Goal: Information Seeking & Learning: Learn about a topic

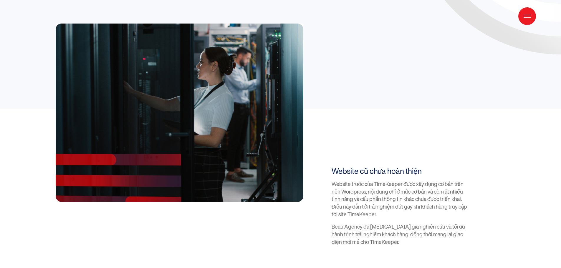
scroll to position [720, 0]
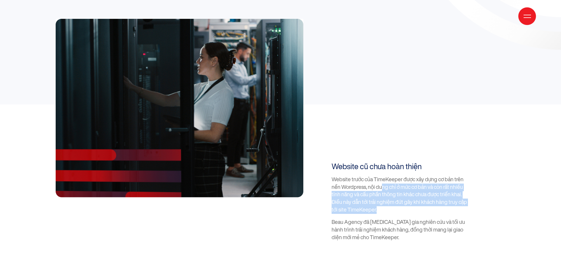
drag, startPoint x: 382, startPoint y: 152, endPoint x: 404, endPoint y: 176, distance: 33.1
click at [404, 176] on p "Website trước của TimeKeeper được xây dựng cơ bản trên nền Wordpress, nội dung …" at bounding box center [399, 195] width 136 height 38
click at [406, 176] on p "Website trước của TimeKeeper được xây dựng cơ bản trên nền Wordpress, nội dung …" at bounding box center [399, 195] width 136 height 38
drag, startPoint x: 388, startPoint y: 175, endPoint x: 323, endPoint y: 140, distance: 74.1
click at [323, 162] on div "Website cũ chưa hoàn thiện Website trước của TimeKeeper được xây dựng cơ bản tr…" at bounding box center [394, 201] width 146 height 79
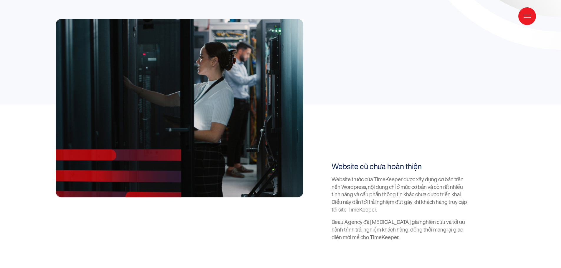
click at [376, 180] on div "Website trước của TimeKeeper được xây dựng cơ bản trên nền Wordpress, nội dung …" at bounding box center [399, 209] width 136 height 66
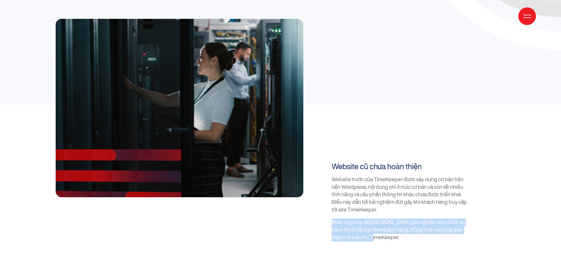
drag, startPoint x: 390, startPoint y: 205, endPoint x: 326, endPoint y: 180, distance: 68.8
click at [326, 180] on div "Website cũ chưa hoàn thiện Website trước của TimeKeeper được xây dựng cơ bản tr…" at bounding box center [394, 201] width 146 height 79
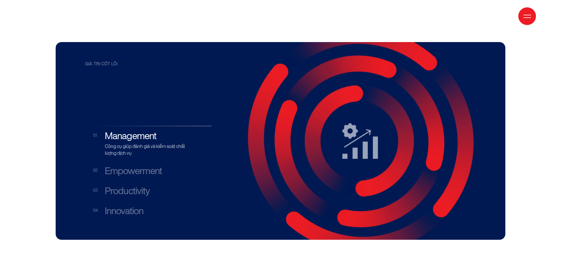
scroll to position [1162, 0]
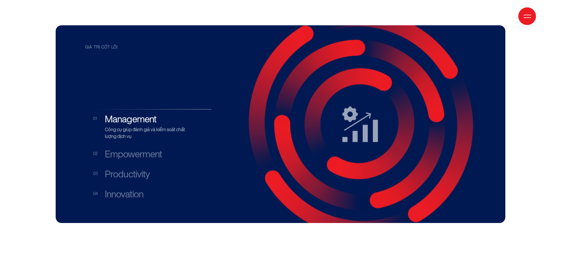
click at [124, 149] on h3 "Empowerment" at bounding box center [146, 154] width 83 height 11
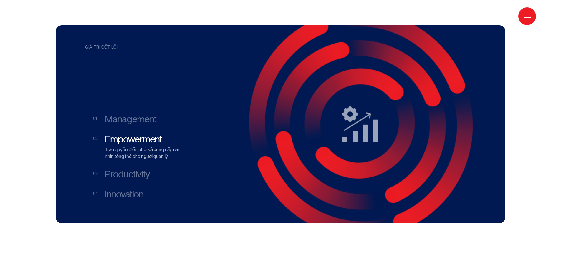
click at [120, 169] on h3 "Productivity" at bounding box center [146, 174] width 83 height 11
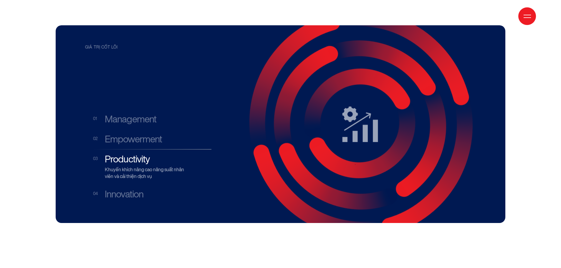
click at [118, 189] on h3 "Innovation" at bounding box center [146, 194] width 83 height 11
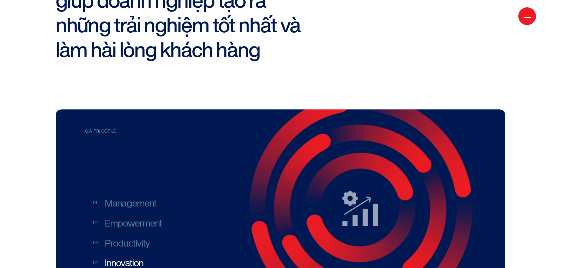
scroll to position [1073, 0]
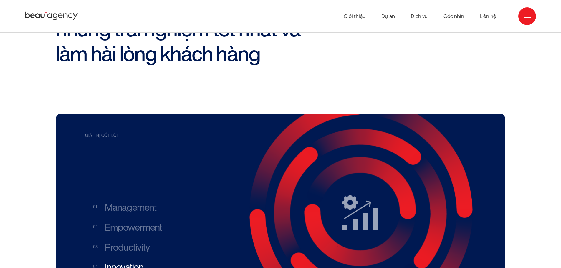
drag, startPoint x: 400, startPoint y: 145, endPoint x: 245, endPoint y: 107, distance: 159.6
click at [245, 107] on g at bounding box center [360, 212] width 234 height 234
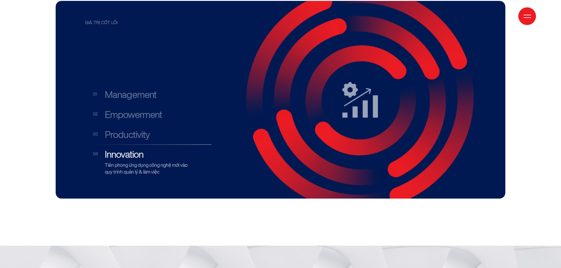
scroll to position [1191, 0]
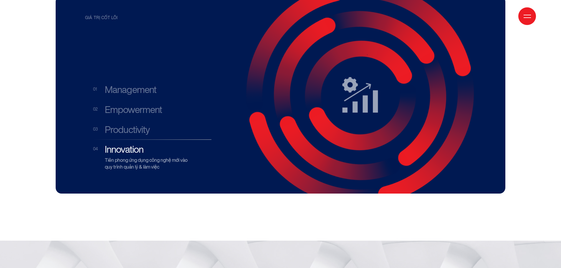
click at [140, 84] on h3 "Management" at bounding box center [146, 89] width 83 height 11
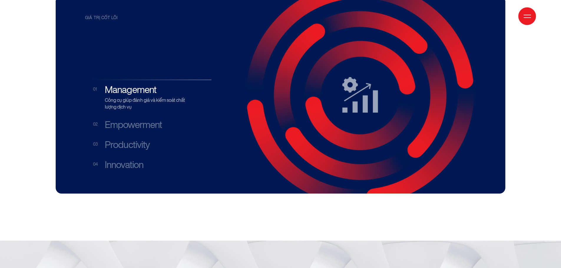
click at [132, 115] on li "Empowerment Trao quyền điều phối và cung cấp cái nhìn tổng thể cho người quản lý" at bounding box center [152, 124] width 118 height 19
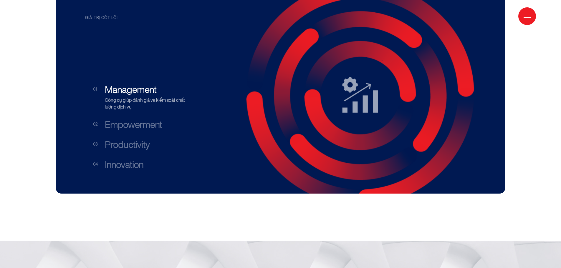
click at [138, 119] on h3 "Empowerment" at bounding box center [146, 124] width 83 height 11
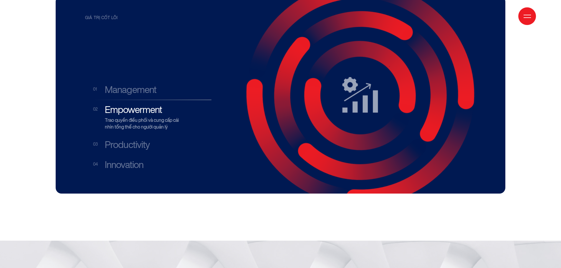
click at [133, 139] on h3 "Productivity" at bounding box center [146, 144] width 83 height 11
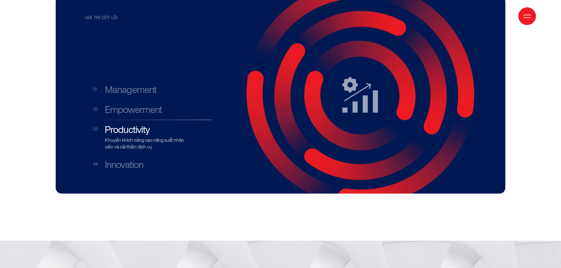
click at [126, 159] on h3 "Innovation" at bounding box center [146, 164] width 83 height 11
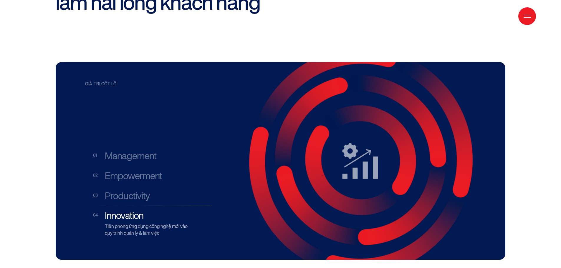
scroll to position [1132, 0]
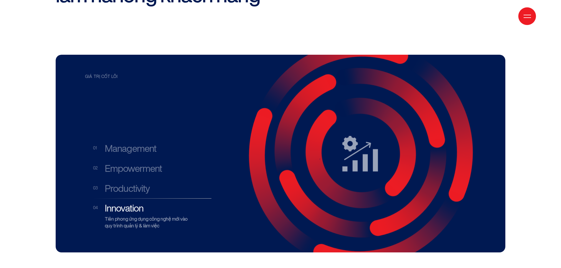
click at [150, 163] on h3 "Empowerment" at bounding box center [146, 168] width 83 height 11
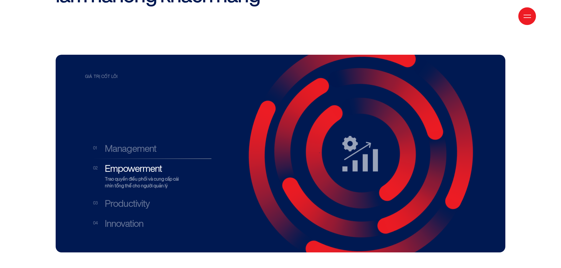
click at [149, 143] on h3 "Management" at bounding box center [146, 148] width 83 height 11
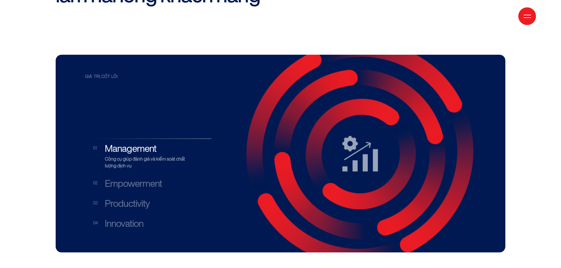
click at [139, 178] on h3 "Empowerment" at bounding box center [146, 183] width 83 height 11
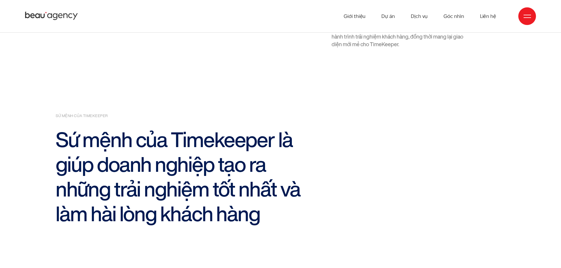
scroll to position [913, 0]
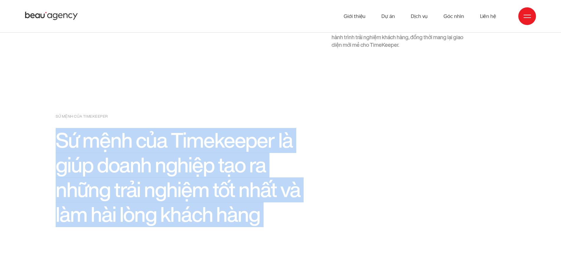
drag, startPoint x: 74, startPoint y: 109, endPoint x: 300, endPoint y: 199, distance: 243.6
copy div "Sứ mệnh của Timekeeper là giúp doanh nghiệp tạo ra những trải nghiệm tốt nhất v…"
drag, startPoint x: 197, startPoint y: 128, endPoint x: 201, endPoint y: 128, distance: 4.7
click at [196, 128] on h2 "Sứ mệnh của Timekeeper là giúp doanh nghiệp tạo ra những trải nghiệm tốt nhất v…" at bounding box center [186, 177] width 260 height 99
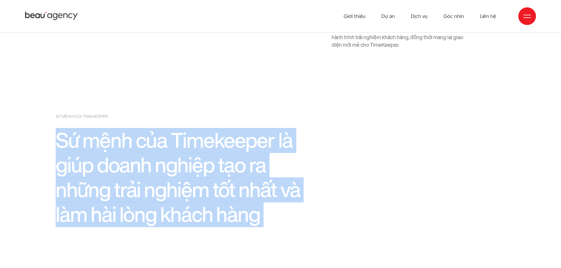
click at [242, 128] on h2 "Sứ mệnh của Timekeeper là giúp doanh nghiệp tạo ra những trải nghiệm tốt nhất v…" at bounding box center [186, 177] width 260 height 99
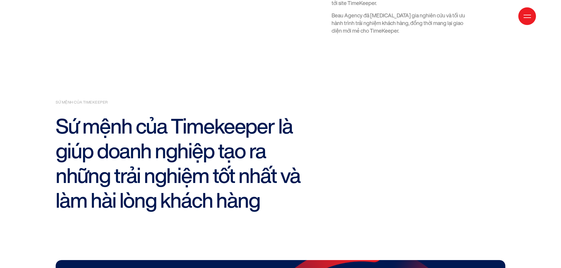
scroll to position [942, 0]
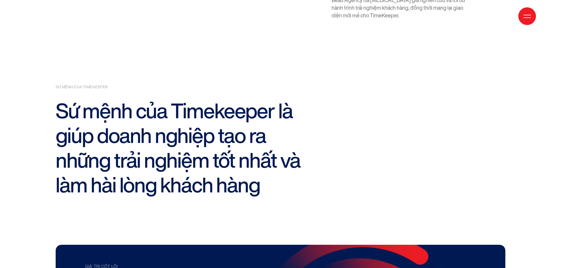
drag, startPoint x: 139, startPoint y: 125, endPoint x: 114, endPoint y: 64, distance: 66.3
click at [114, 99] on h2 "Sứ mệnh của Timekeeper là giúp doanh nghiệp tạo ra những trải nghiệm tốt nhất v…" at bounding box center [186, 148] width 260 height 99
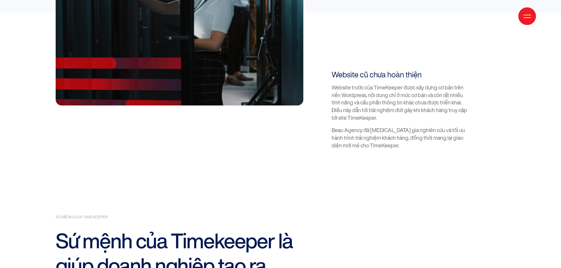
scroll to position [854, 0]
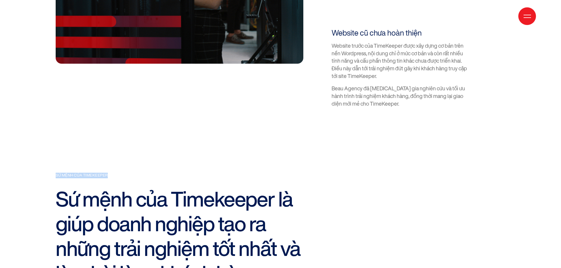
drag, startPoint x: 109, startPoint y: 141, endPoint x: 48, endPoint y: 138, distance: 61.3
click at [48, 138] on section "sứ mệnh của timekeeper Sứ mệnh của Timekeeper là giúp doanh nghiệp tạo ra những…" at bounding box center [280, 197] width 561 height 178
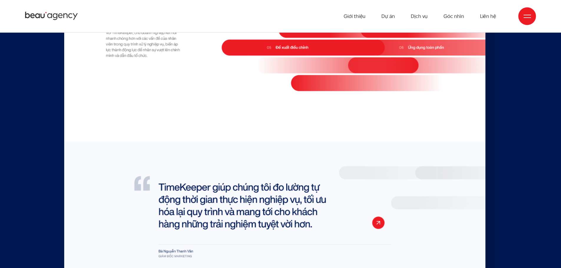
scroll to position [3326, 0]
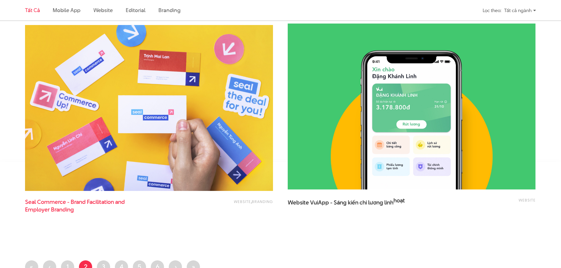
scroll to position [1325, 0]
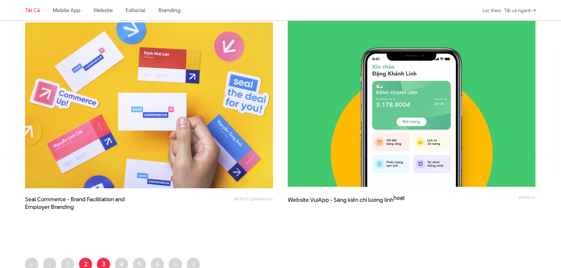
click at [106, 266] on link "Trang 3" at bounding box center [103, 264] width 13 height 13
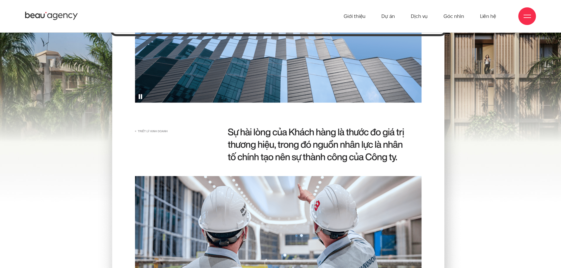
scroll to position [2595, 0]
click at [390, 20] on link "Dự án" at bounding box center [388, 16] width 14 height 32
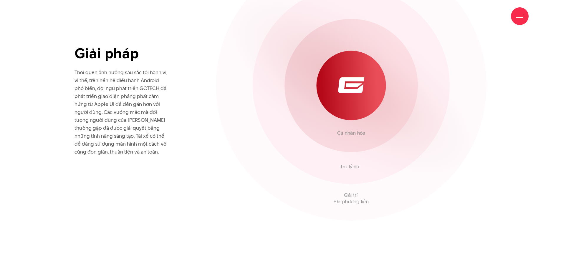
scroll to position [1955, 0]
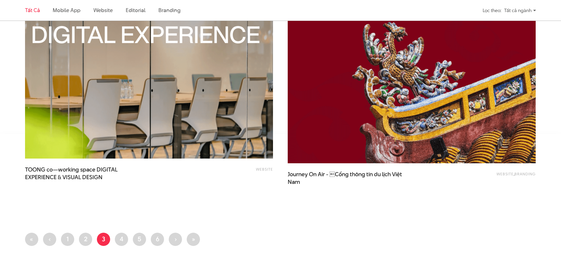
scroll to position [1472, 0]
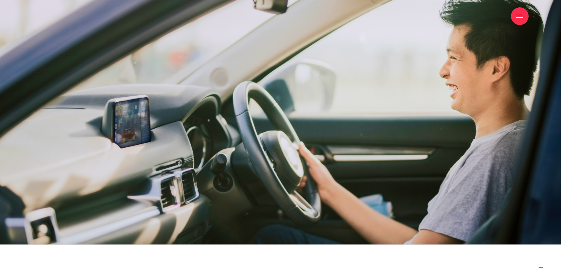
scroll to position [4718, 0]
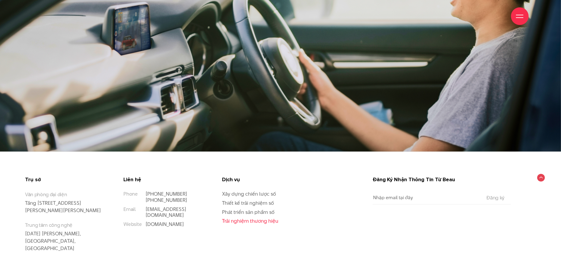
click at [245, 218] on link "Trải nghiệm thương hiệu" at bounding box center [250, 221] width 56 height 7
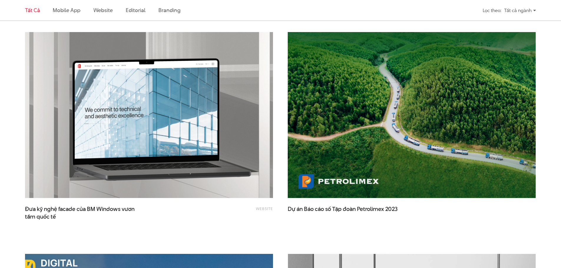
scroll to position [1295, 0]
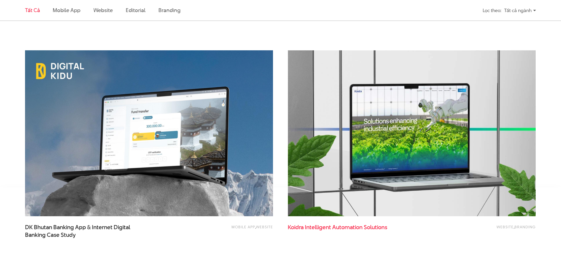
click at [331, 229] on span "Intelligent" at bounding box center [318, 227] width 26 height 8
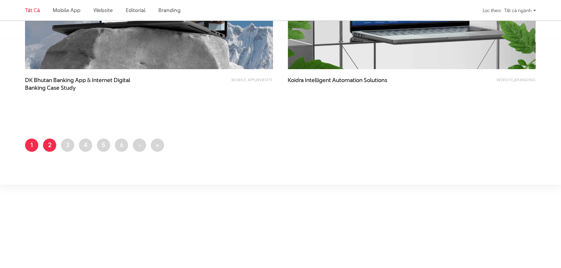
click at [46, 145] on link "Trang 2" at bounding box center [49, 145] width 13 height 13
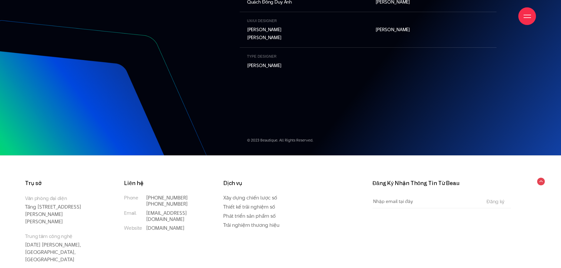
scroll to position [6616, 0]
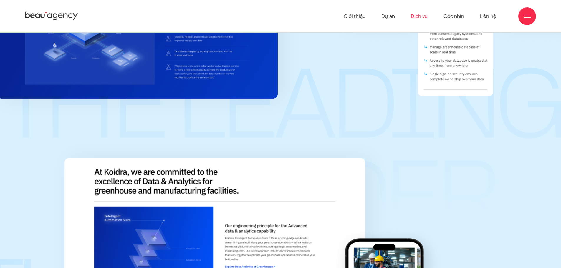
scroll to position [4291, 0]
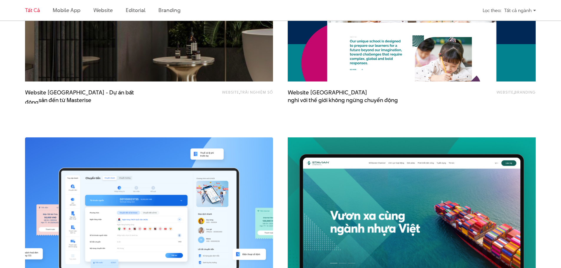
scroll to position [765, 0]
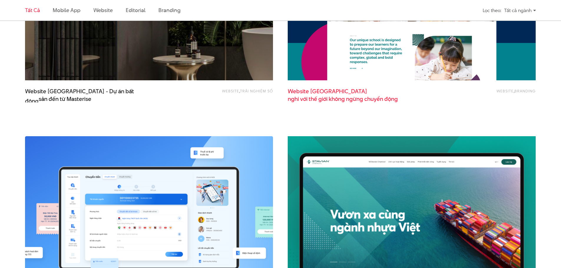
click at [329, 101] on span "nghi với thế giới không ngừng chuyển động" at bounding box center [343, 99] width 110 height 8
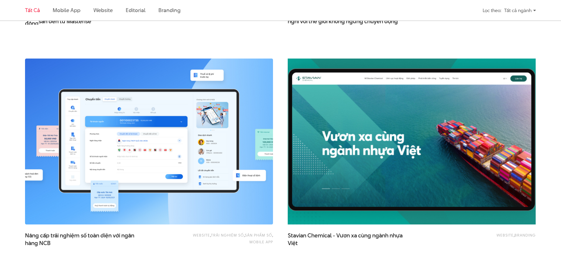
scroll to position [942, 0]
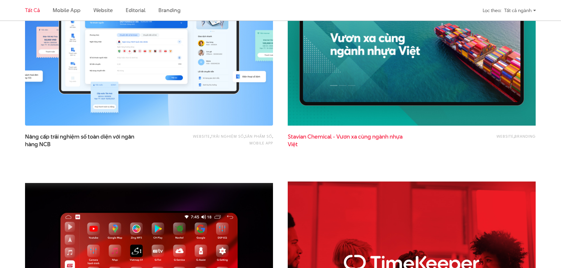
click at [364, 137] on span "Stavian Chemical - Vươn xa cùng ngành nhựa Việt" at bounding box center [347, 140] width 118 height 15
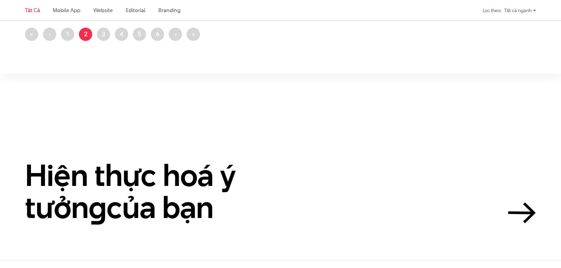
scroll to position [1560, 0]
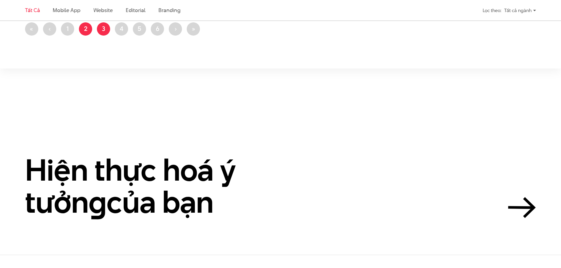
click at [105, 25] on link "Trang 3" at bounding box center [103, 28] width 13 height 13
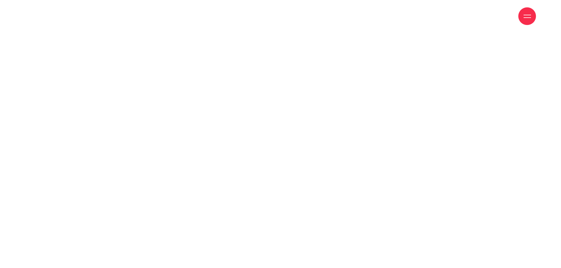
scroll to position [3267, 0]
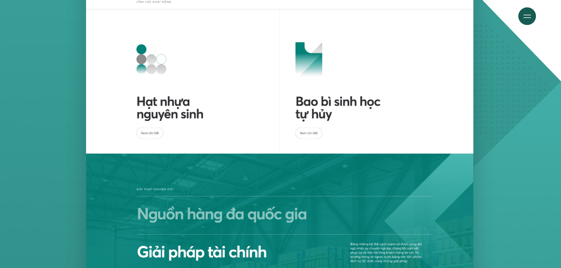
scroll to position [2325, 0]
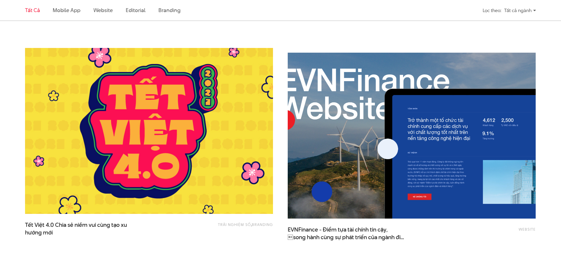
scroll to position [1001, 0]
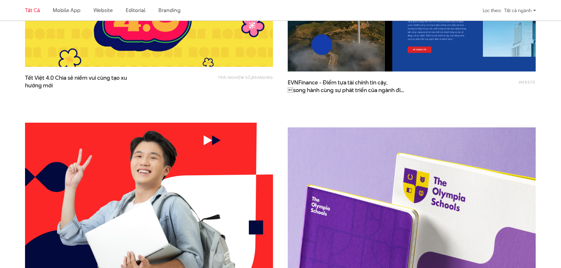
drag, startPoint x: 304, startPoint y: 87, endPoint x: 472, endPoint y: 110, distance: 169.3
click at [472, 110] on div "Website EVNFinance - Điểm tựa tài chính tin cậy, song hành cùng sự phát triển …" at bounding box center [412, 9] width 248 height 207
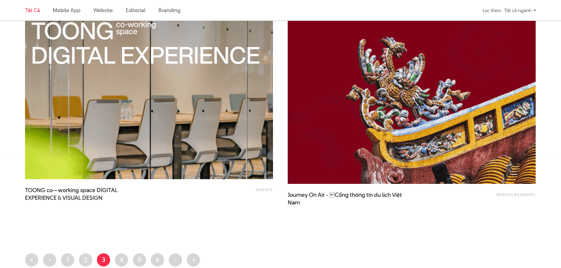
scroll to position [1354, 0]
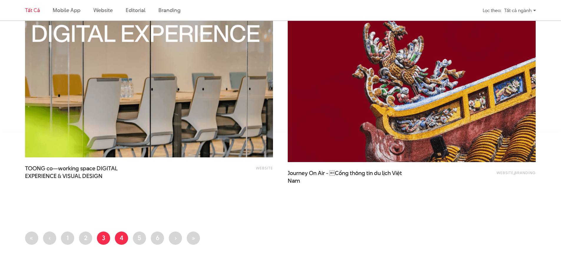
click at [122, 239] on link "Trang 4" at bounding box center [121, 238] width 13 height 13
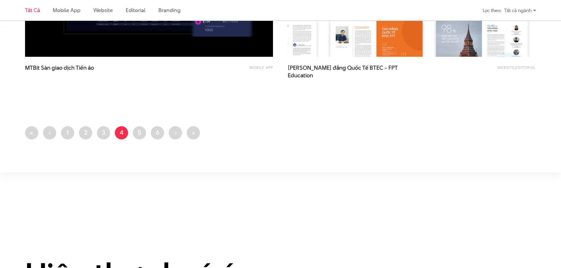
scroll to position [1472, 0]
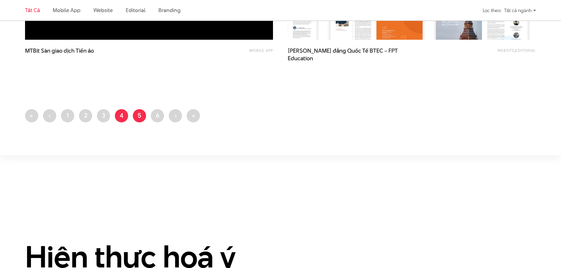
click at [142, 118] on link "Trang 5" at bounding box center [139, 115] width 13 height 13
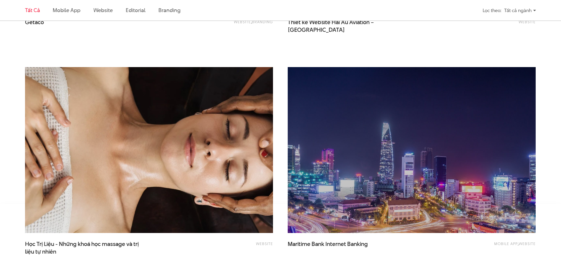
scroll to position [1413, 0]
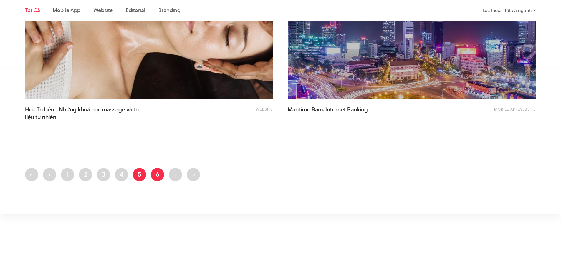
click at [157, 173] on link "Trang 6" at bounding box center [157, 174] width 13 height 13
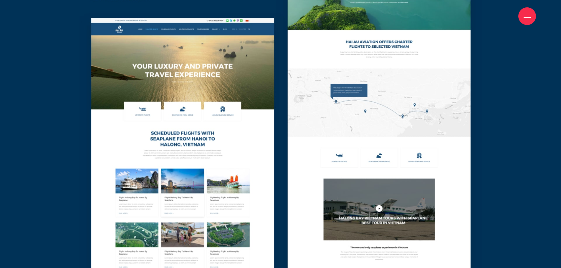
scroll to position [3915, 0]
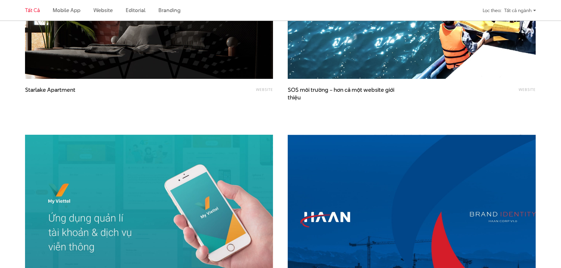
scroll to position [765, 0]
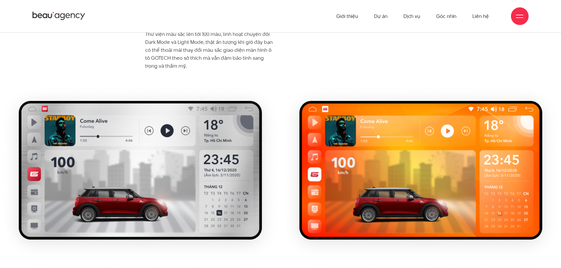
scroll to position [3482, 0]
